Goal: Task Accomplishment & Management: Manage account settings

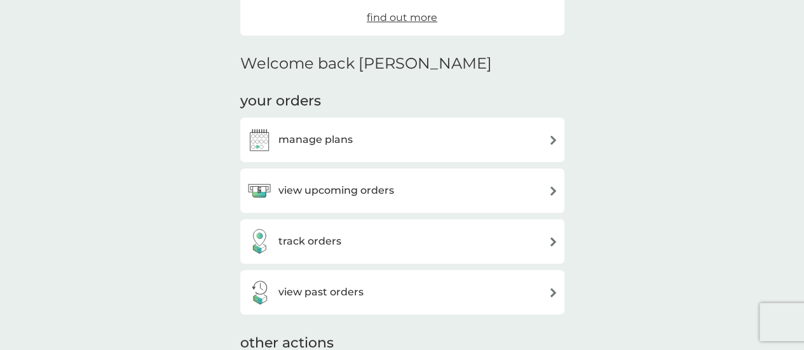
scroll to position [228, 0]
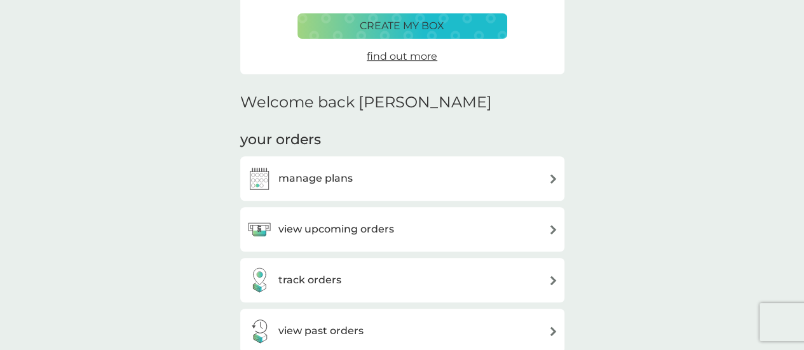
click at [379, 180] on div "manage plans" at bounding box center [402, 178] width 311 height 25
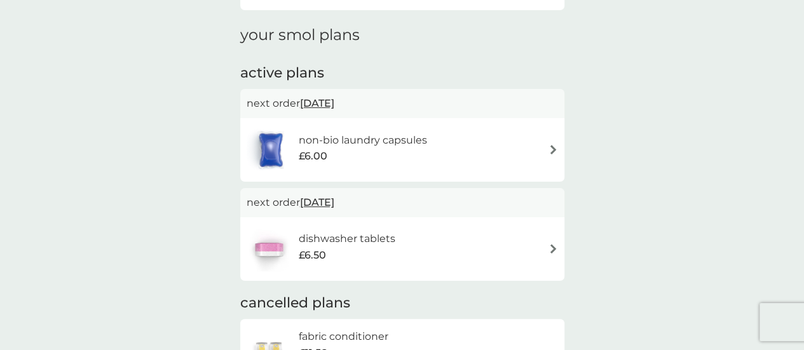
scroll to position [172, 0]
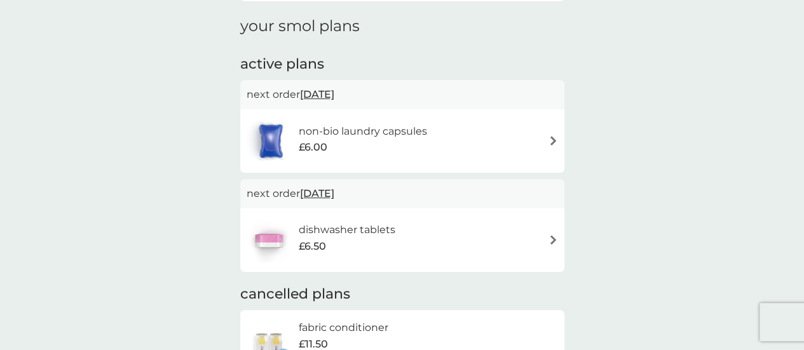
click at [387, 236] on h6 "dishwasher tablets" at bounding box center [346, 230] width 97 height 17
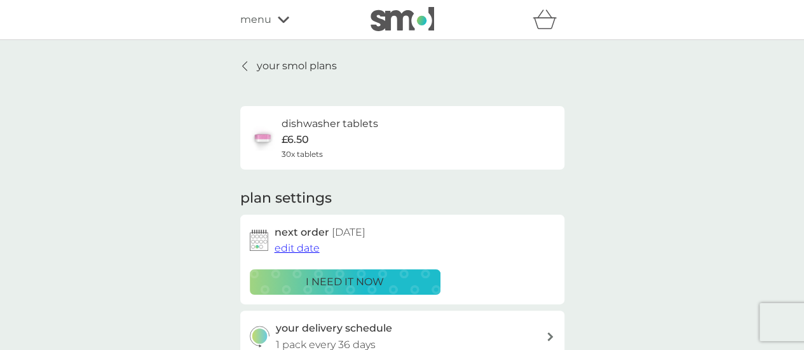
click at [297, 247] on span "edit date" at bounding box center [297, 248] width 45 height 12
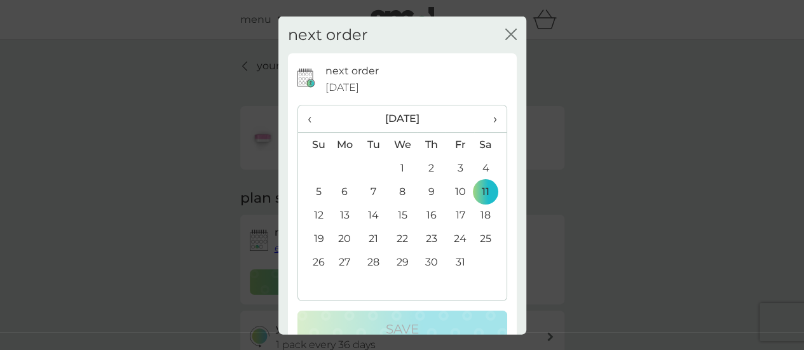
click at [484, 120] on span "›" at bounding box center [490, 118] width 13 height 27
click at [371, 215] on td "11" at bounding box center [373, 215] width 29 height 24
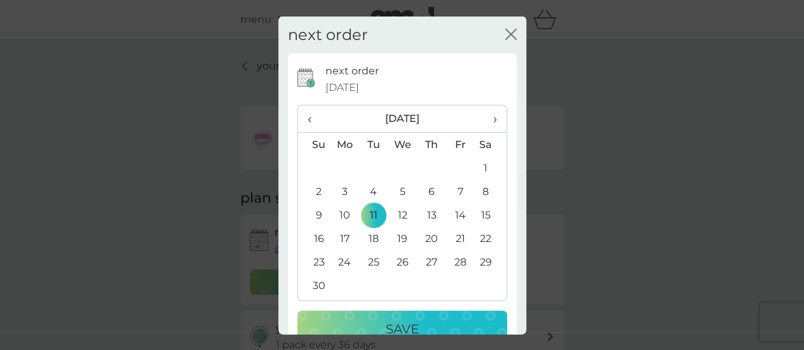
click at [386, 328] on p "Save" at bounding box center [402, 329] width 33 height 20
